Goal: Task Accomplishment & Management: Manage account settings

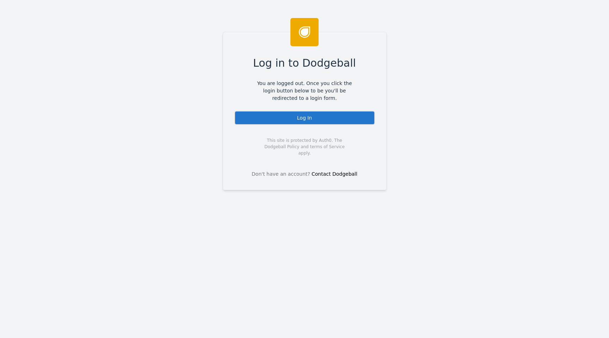
click at [285, 127] on div "Log in to Dodgeball You are logged out. Once you click the login button below t…" at bounding box center [305, 111] width 164 height 158
click at [288, 122] on div "Log In" at bounding box center [304, 118] width 141 height 14
click at [310, 120] on div "Log In" at bounding box center [304, 118] width 141 height 14
